Goal: Information Seeking & Learning: Learn about a topic

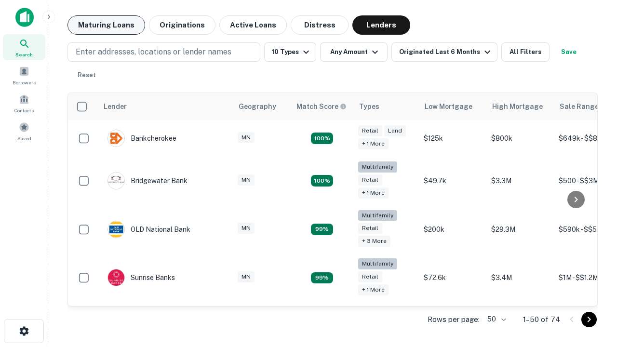
click at [106, 25] on button "Maturing Loans" at bounding box center [106, 24] width 78 height 19
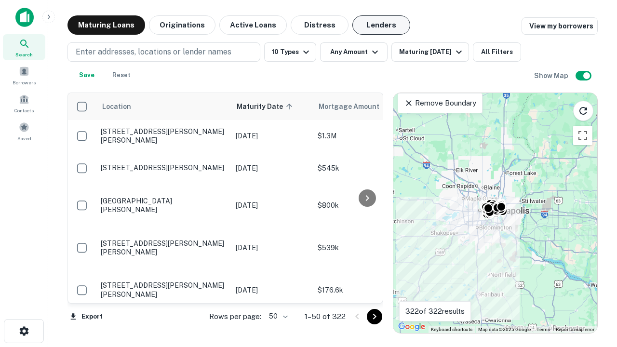
click at [381, 25] on button "Lenders" at bounding box center [381, 24] width 58 height 19
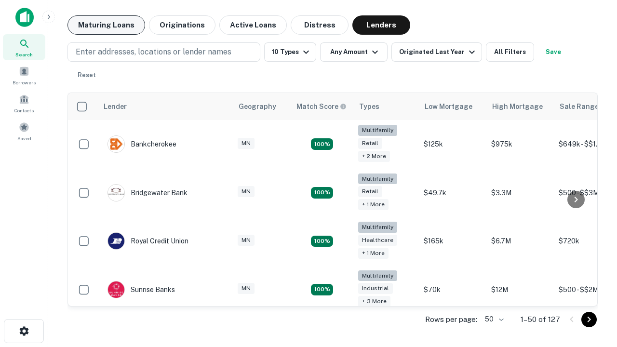
click at [106, 25] on button "Maturing Loans" at bounding box center [106, 24] width 78 height 19
